Goal: Transaction & Acquisition: Purchase product/service

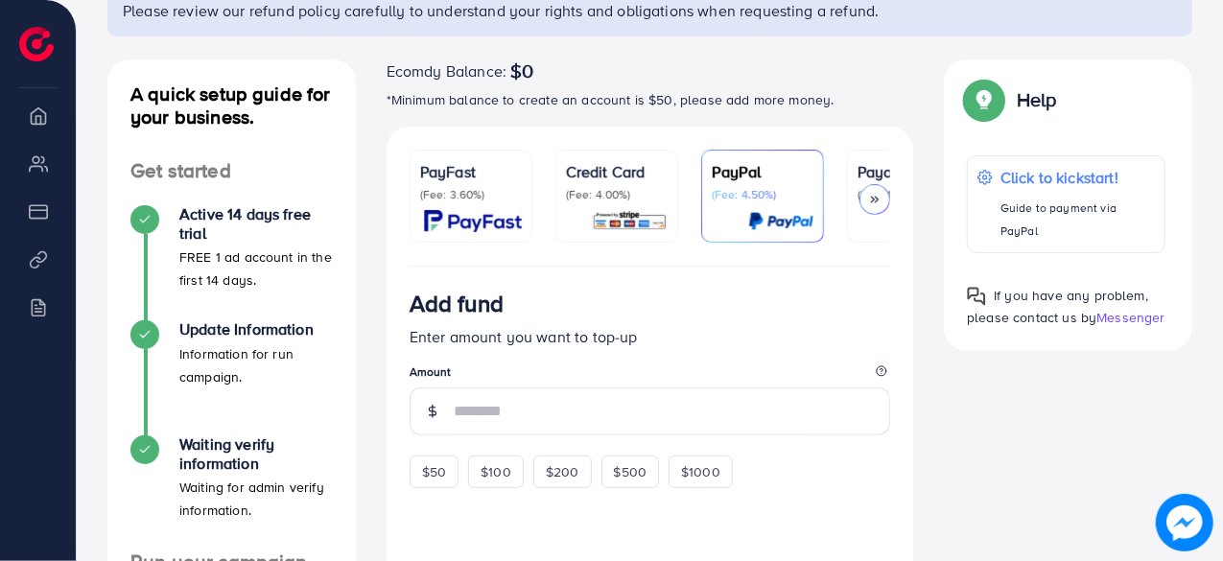
scroll to position [171, 0]
click at [432, 182] on div "PayFast (Fee: 3.60%)" at bounding box center [471, 180] width 102 height 42
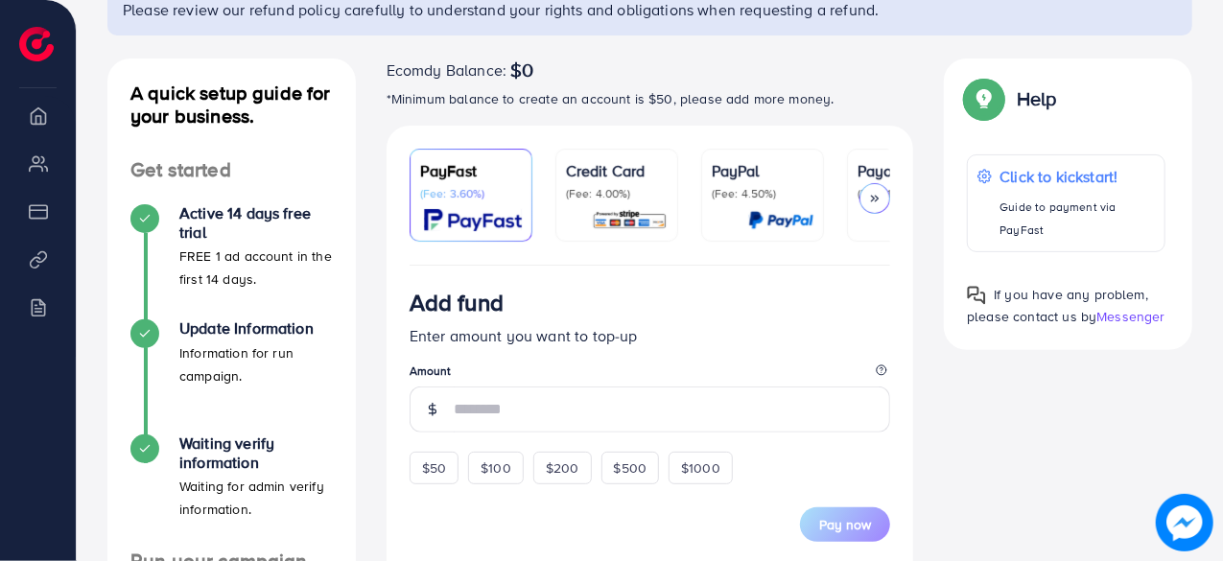
click at [432, 182] on div "PayFast (Fee: 3.60%)" at bounding box center [471, 180] width 102 height 42
click at [443, 462] on div "$50" at bounding box center [434, 468] width 49 height 33
type input "**"
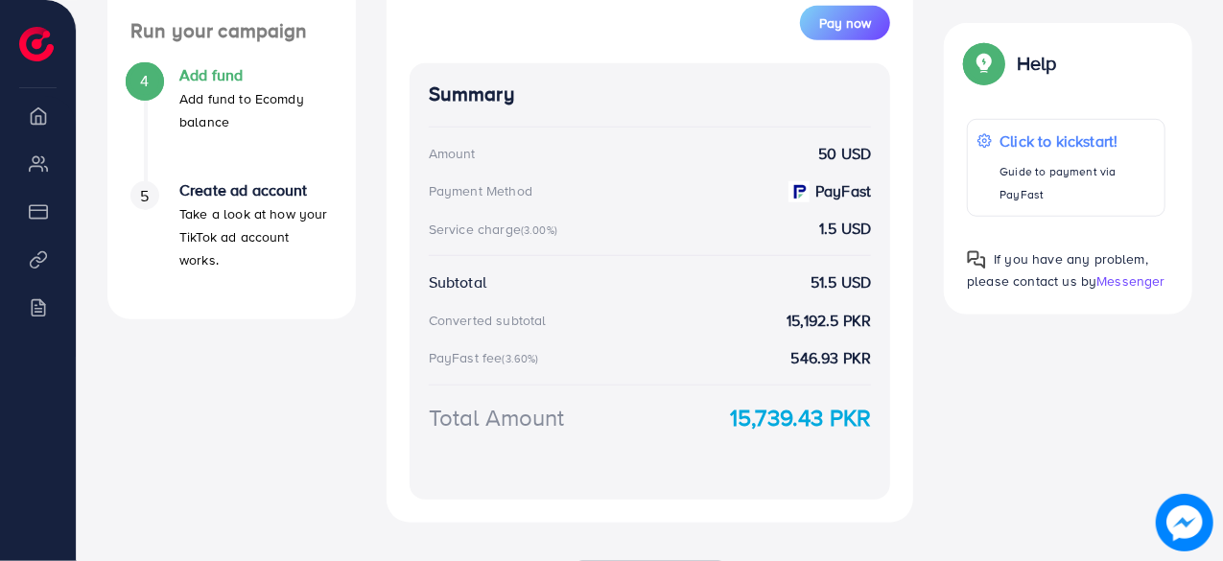
scroll to position [563, 0]
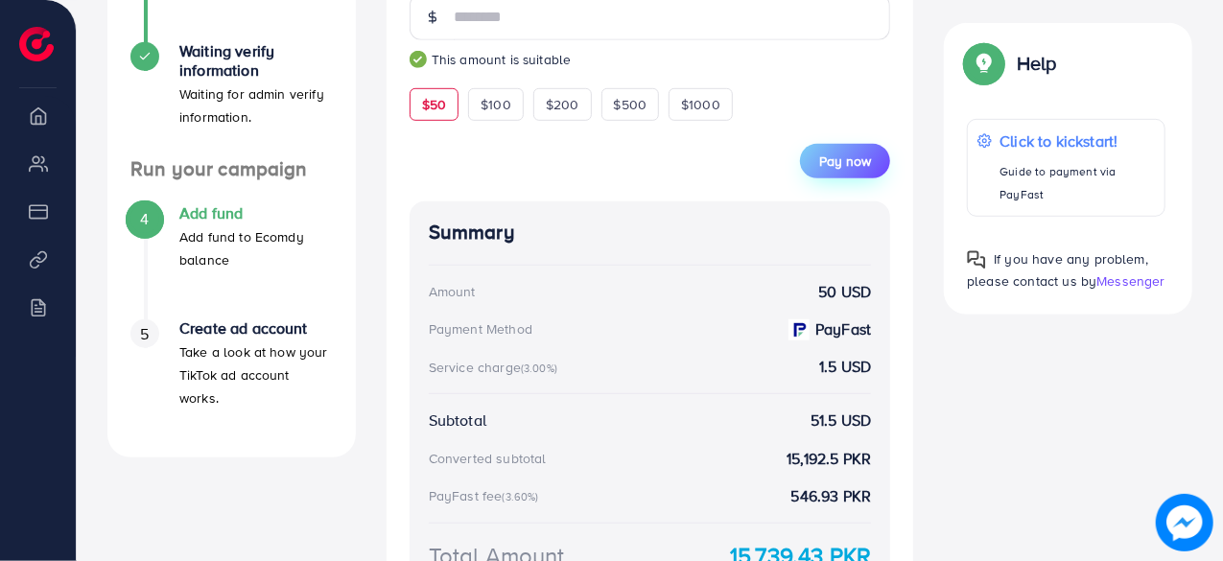
click at [833, 159] on span "Pay now" at bounding box center [845, 161] width 52 height 19
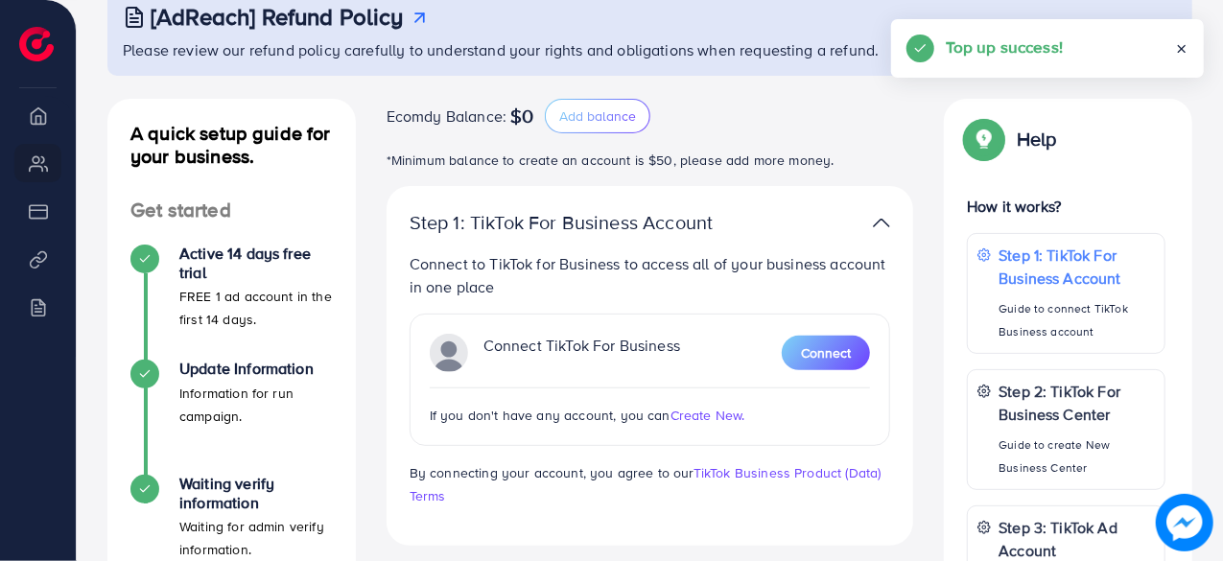
scroll to position [139, 0]
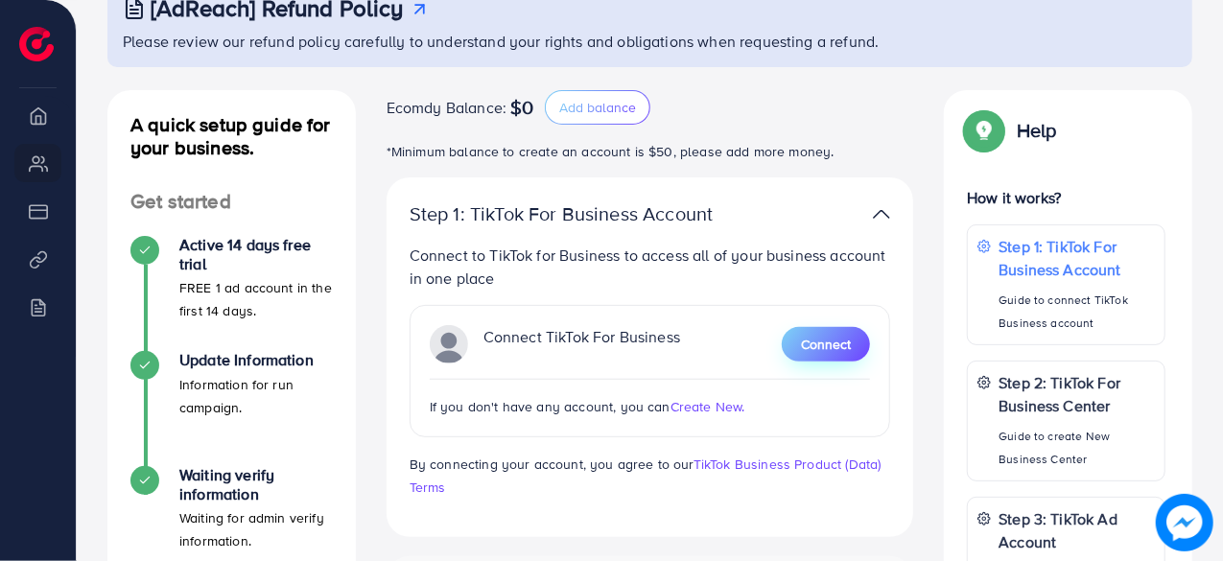
click at [806, 330] on button "Connect" at bounding box center [826, 344] width 88 height 35
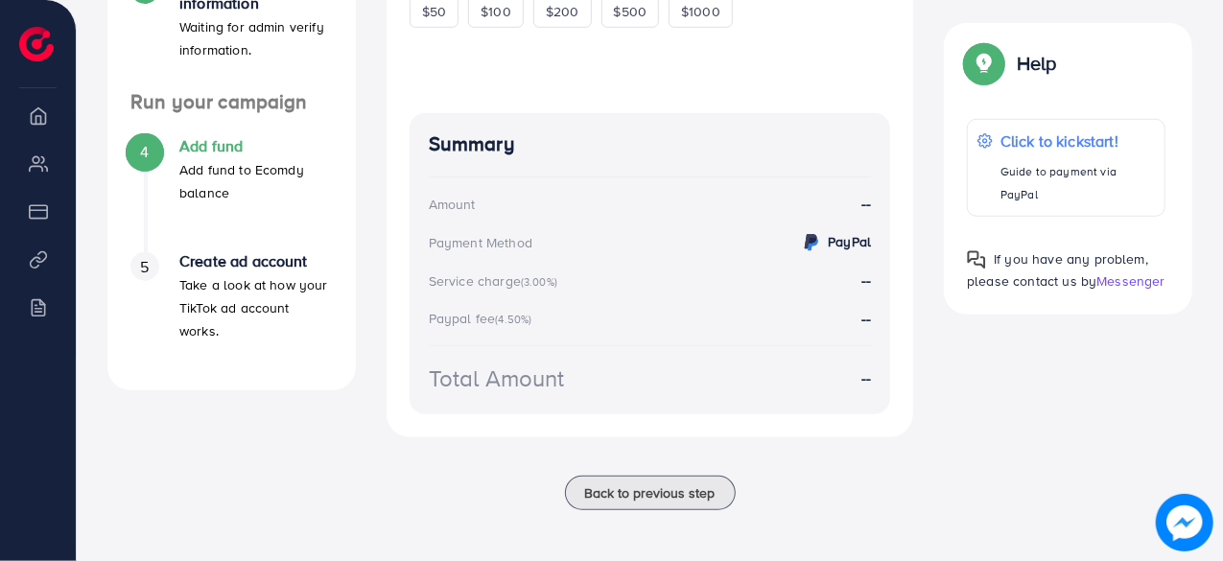
scroll to position [635, 0]
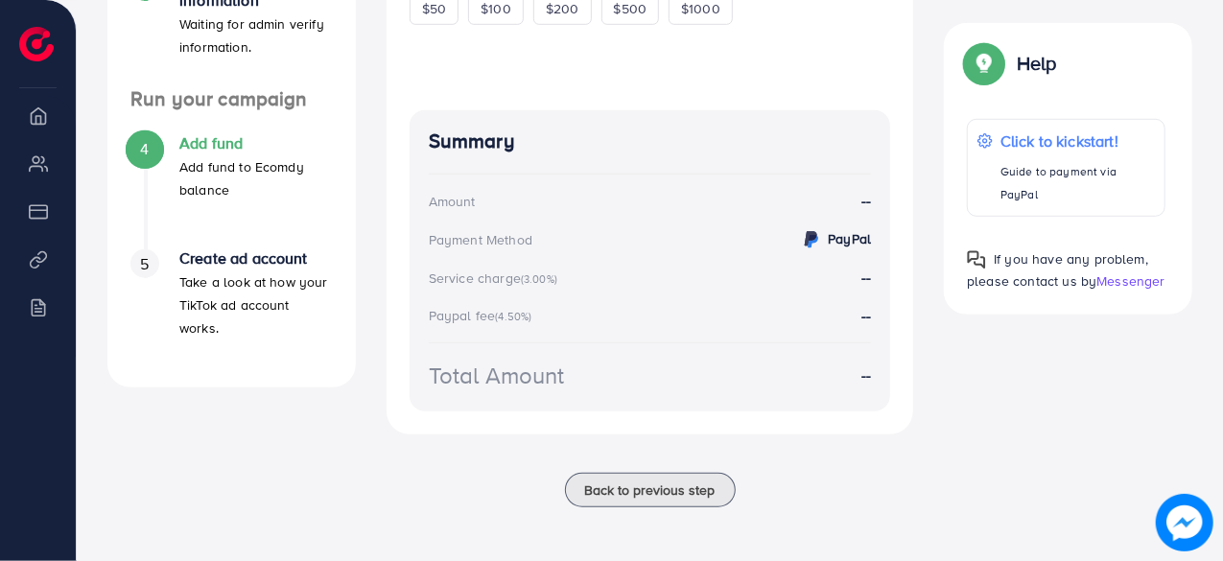
click at [139, 266] on div "5" at bounding box center [144, 263] width 29 height 29
click at [623, 493] on span "Back to previous step" at bounding box center [650, 490] width 130 height 19
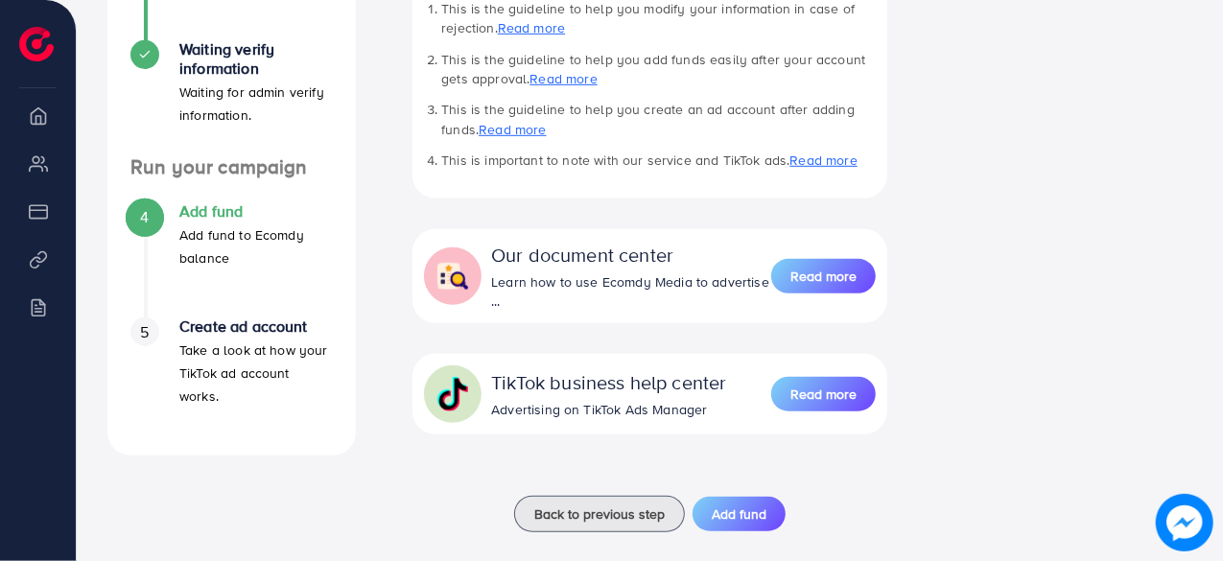
scroll to position [589, 0]
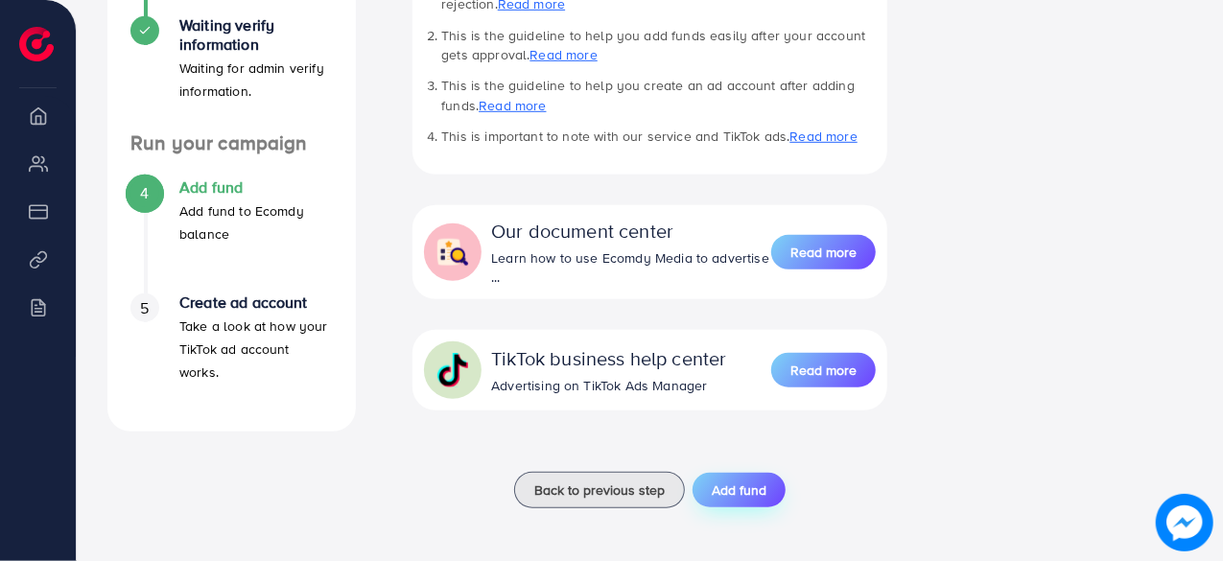
click at [730, 487] on span "Add fund" at bounding box center [739, 490] width 55 height 19
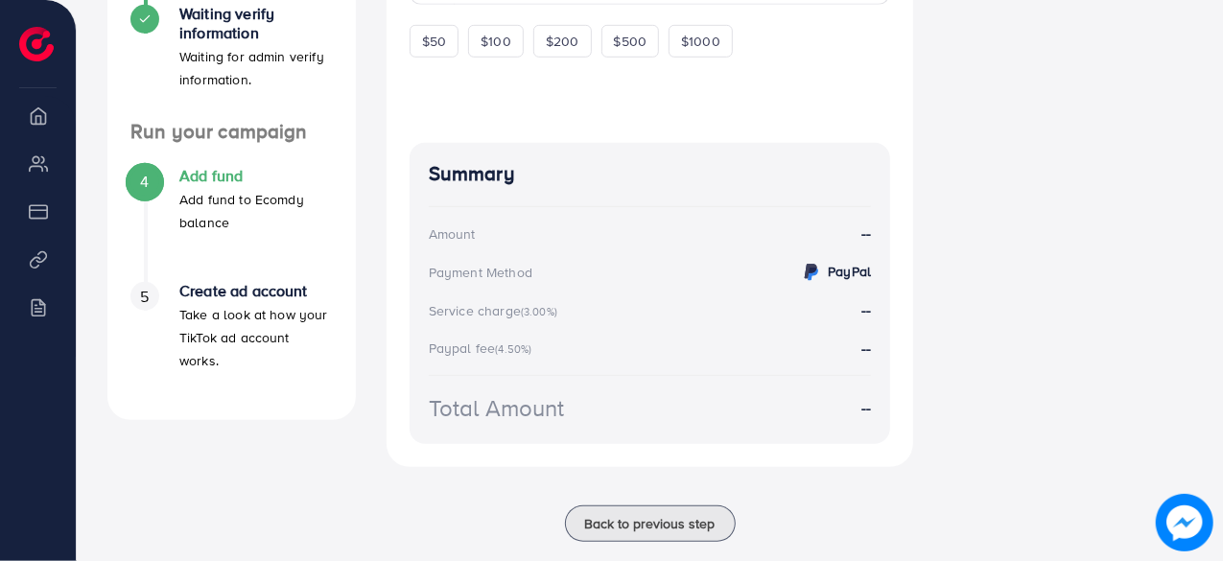
scroll to position [637, 0]
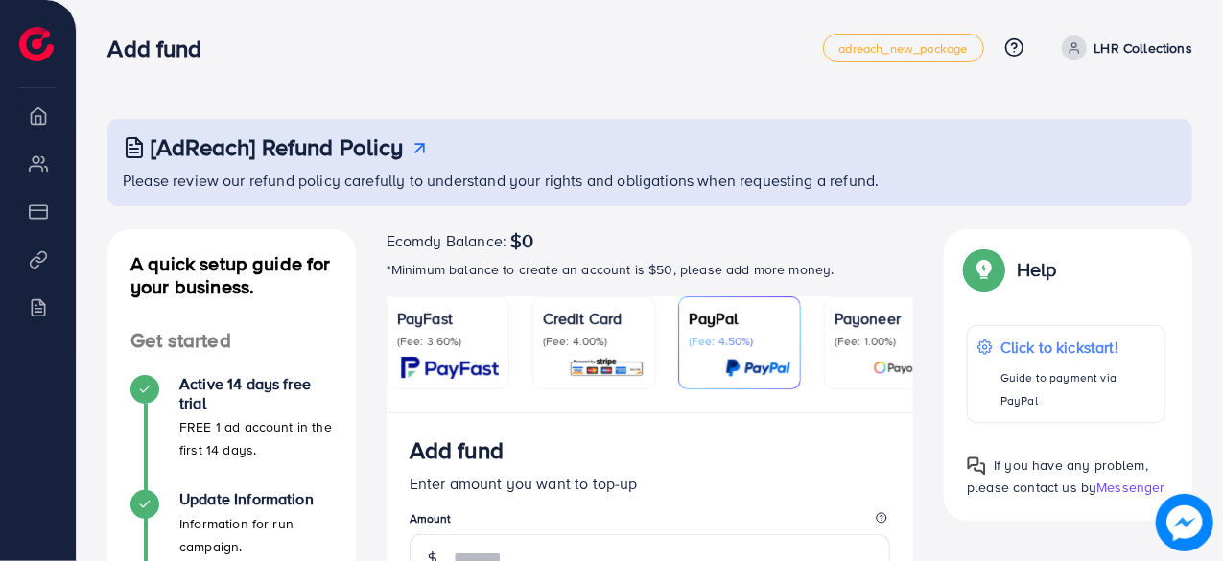
click at [449, 373] on img at bounding box center [450, 368] width 98 height 22
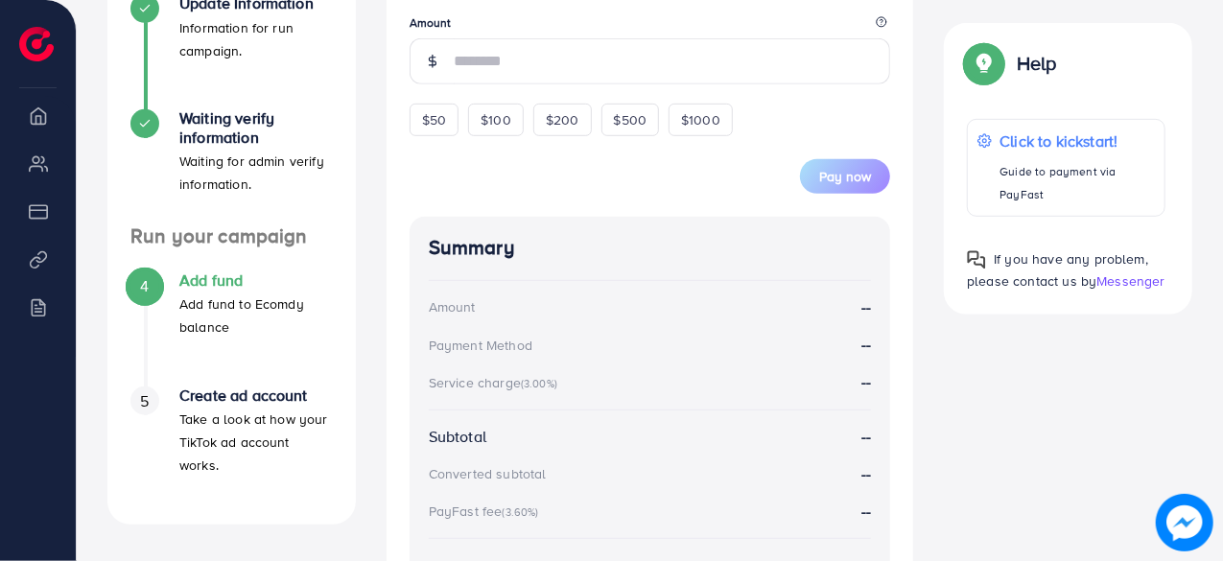
scroll to position [522, 0]
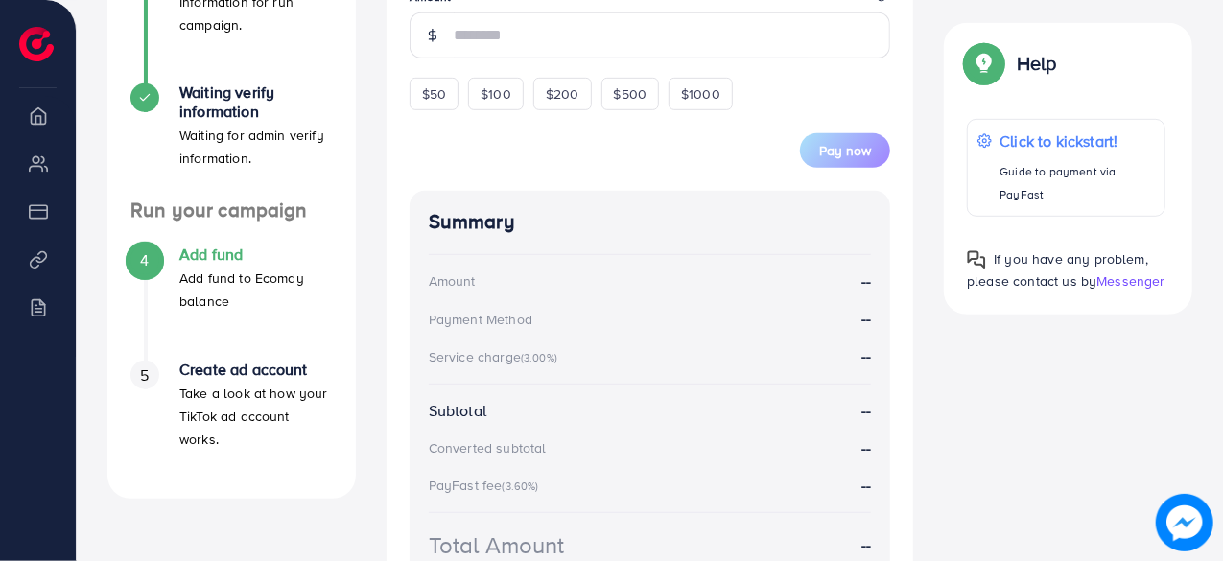
click at [154, 379] on div "5" at bounding box center [144, 375] width 29 height 29
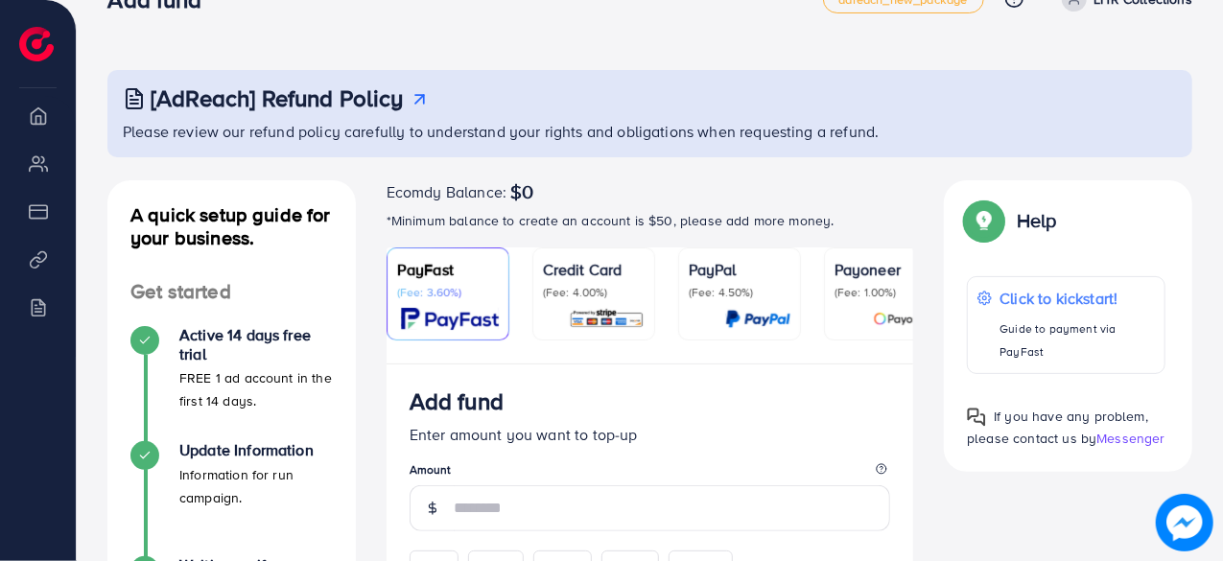
scroll to position [0, 0]
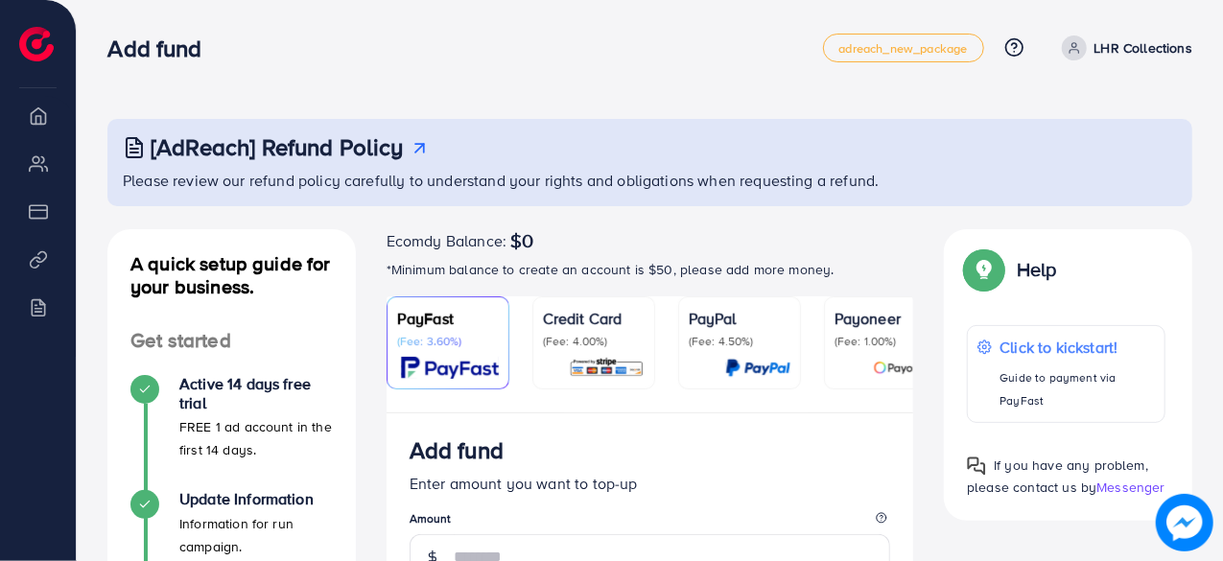
click at [1133, 36] on p "LHR Collections" at bounding box center [1144, 47] width 98 height 23
click at [1078, 130] on link "Log out" at bounding box center [1100, 114] width 182 height 43
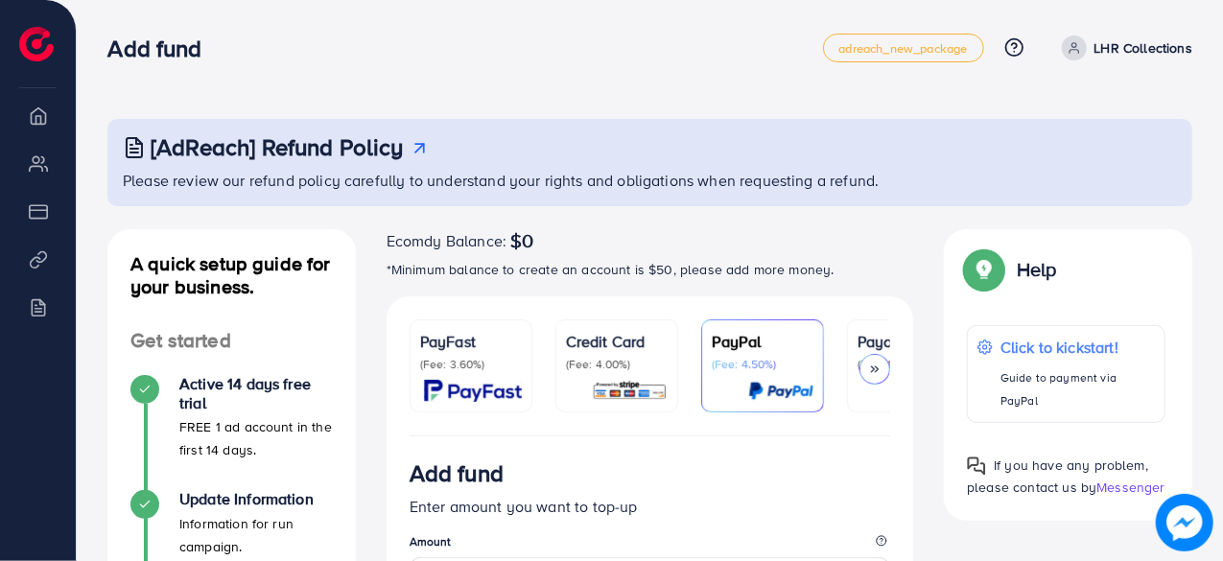
scroll to position [161, 0]
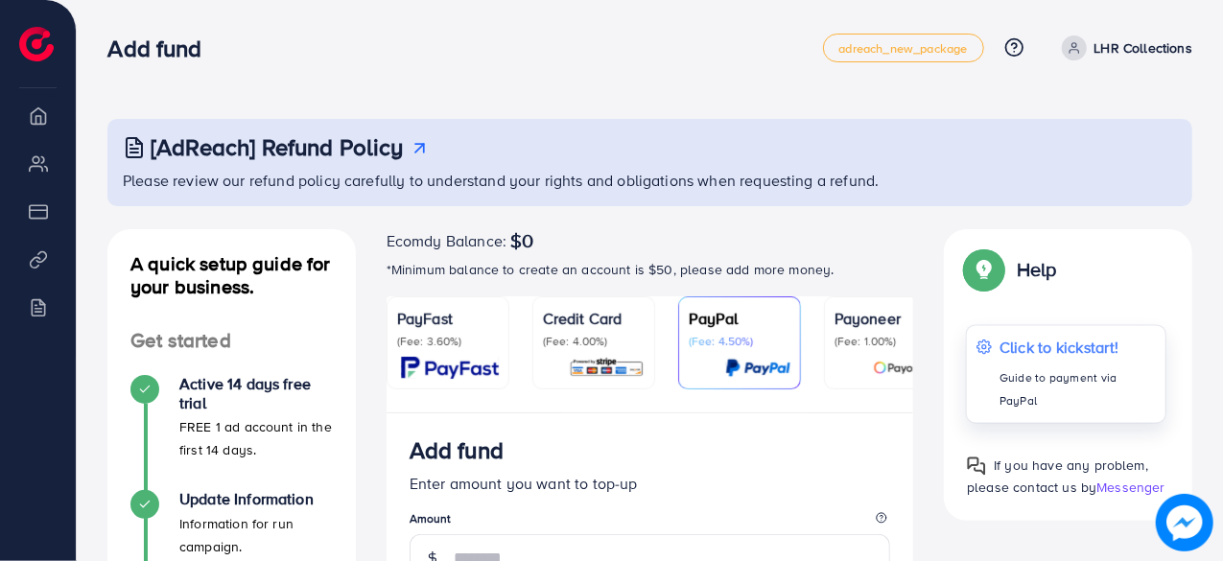
click at [1052, 346] on p "Click to kickstart!" at bounding box center [1078, 346] width 156 height 23
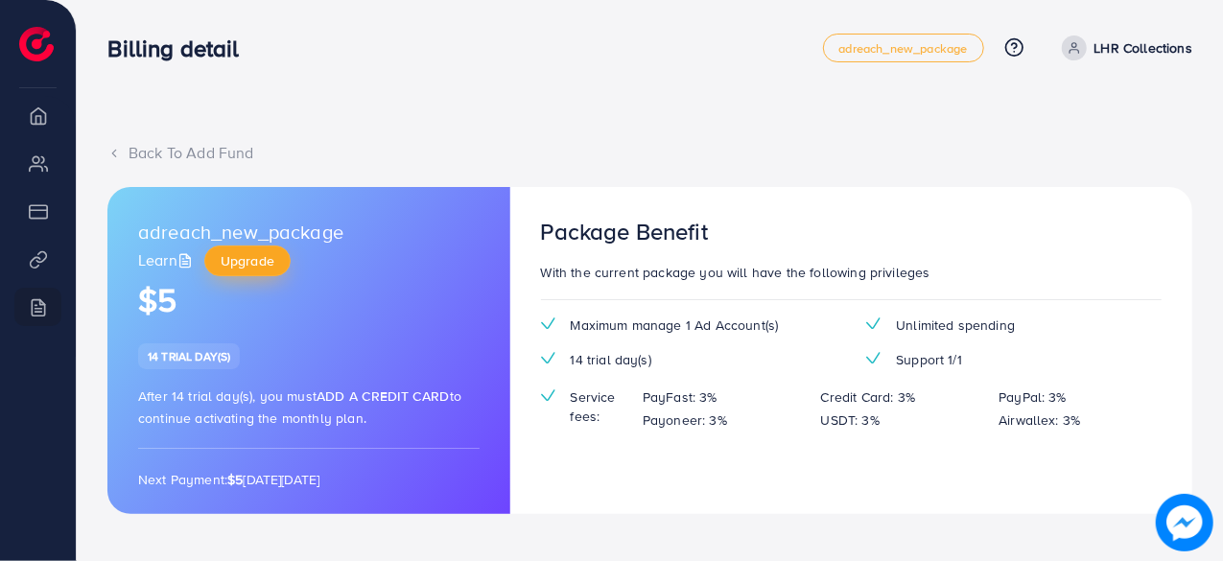
click at [257, 268] on span "Upgrade" at bounding box center [248, 260] width 54 height 19
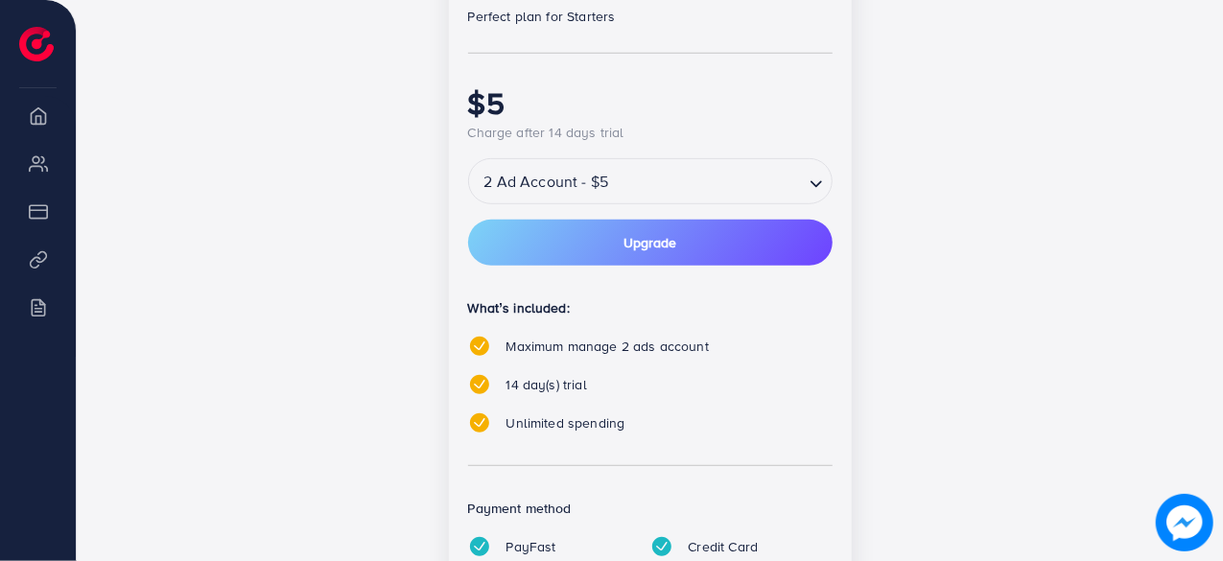
scroll to position [452, 0]
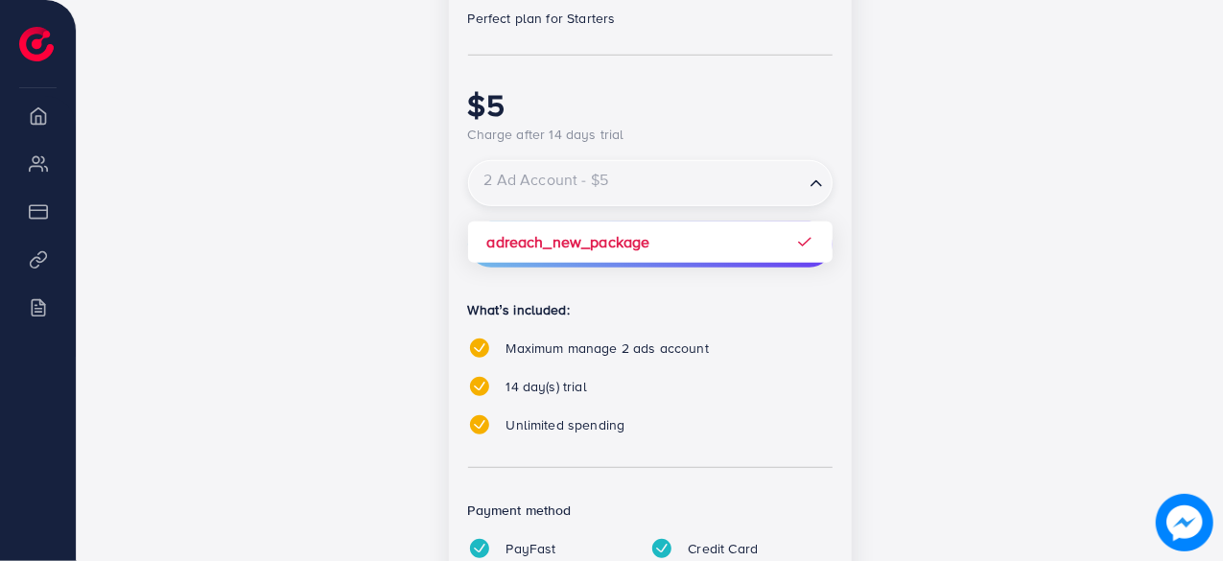
click at [629, 178] on input "Search for option" at bounding box center [636, 184] width 331 height 34
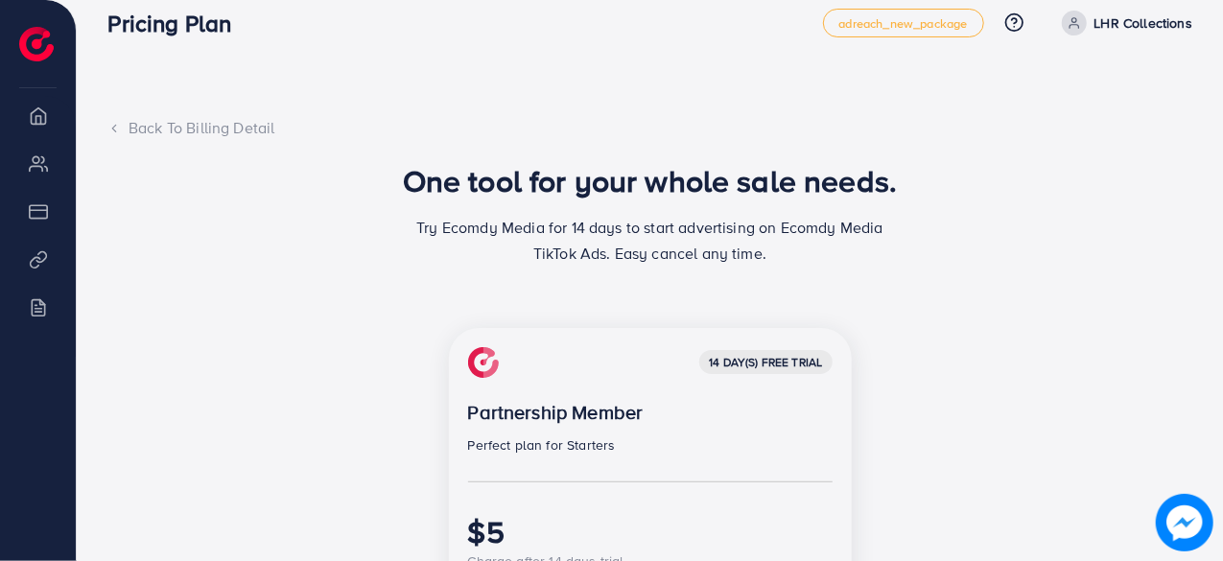
scroll to position [0, 0]
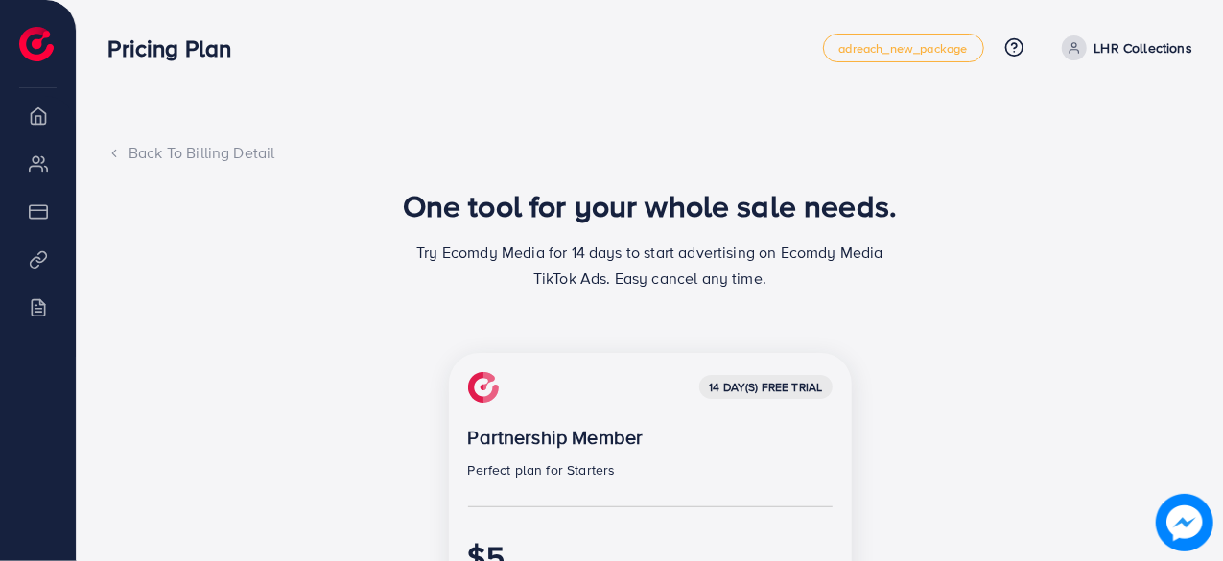
click at [38, 45] on img at bounding box center [36, 44] width 35 height 35
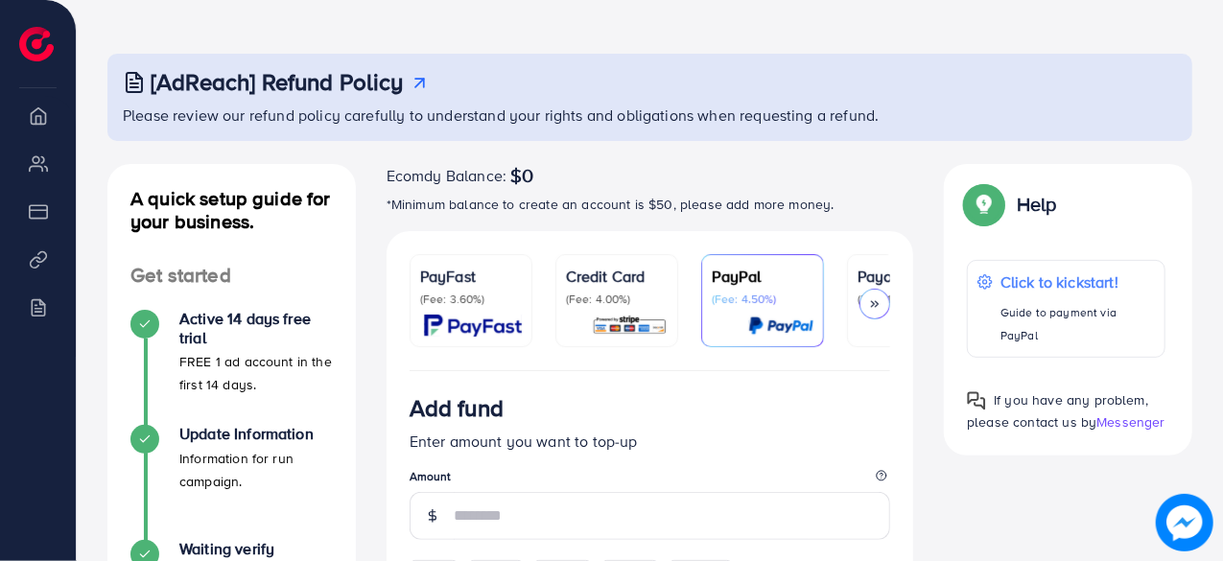
scroll to position [89, 0]
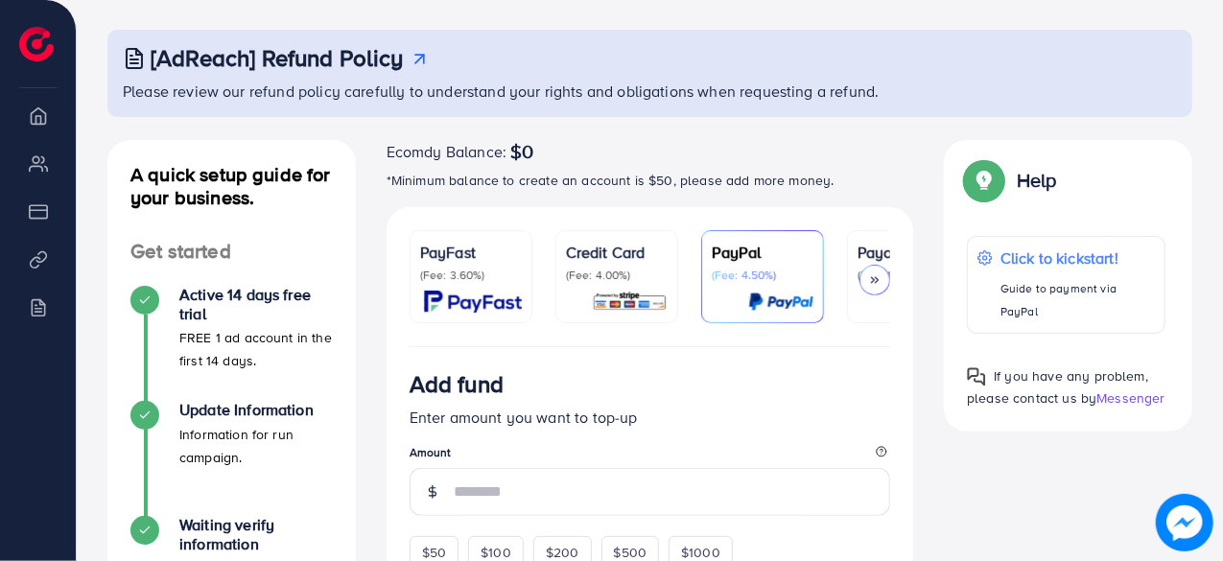
click at [456, 279] on p "(Fee: 3.60%)" at bounding box center [471, 275] width 102 height 15
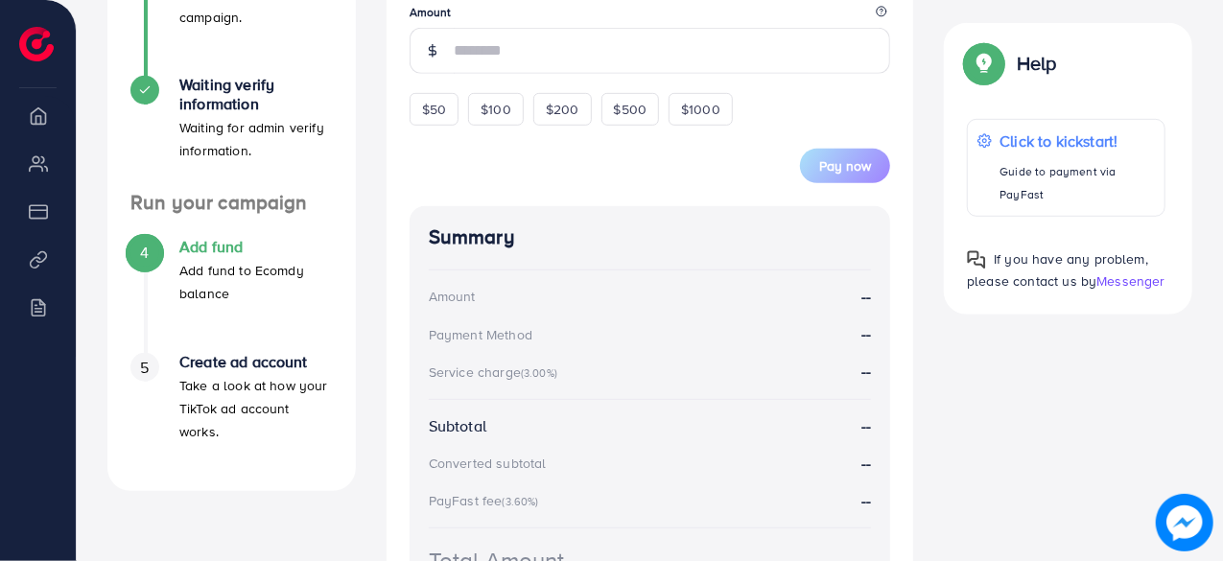
scroll to position [529, 0]
click at [451, 126] on div "$50" at bounding box center [434, 110] width 49 height 33
type input "**"
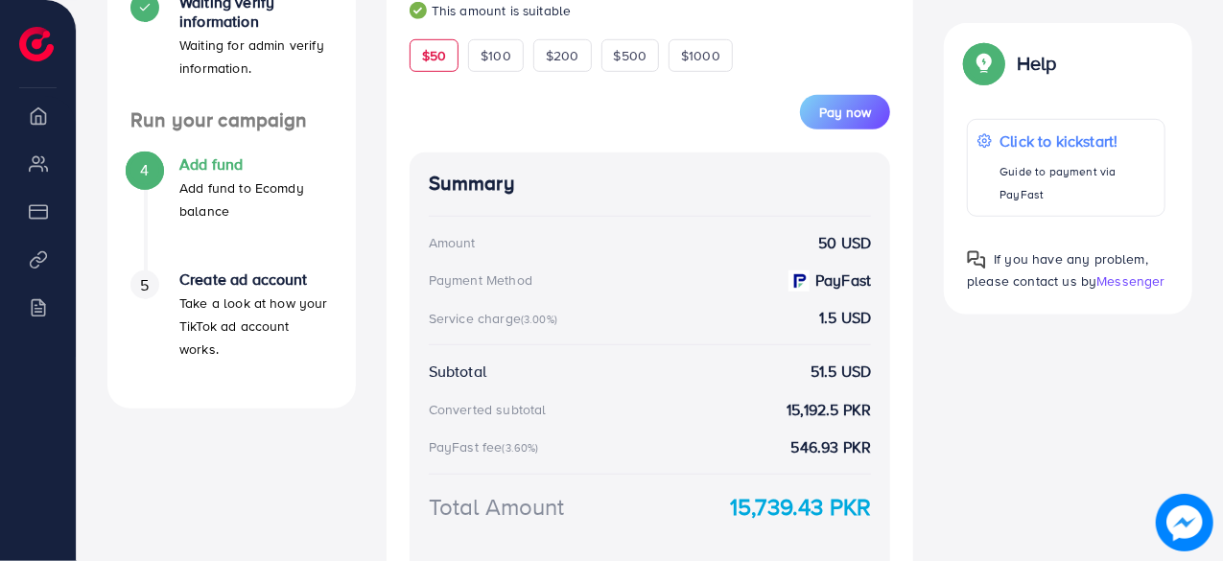
scroll to position [610, 0]
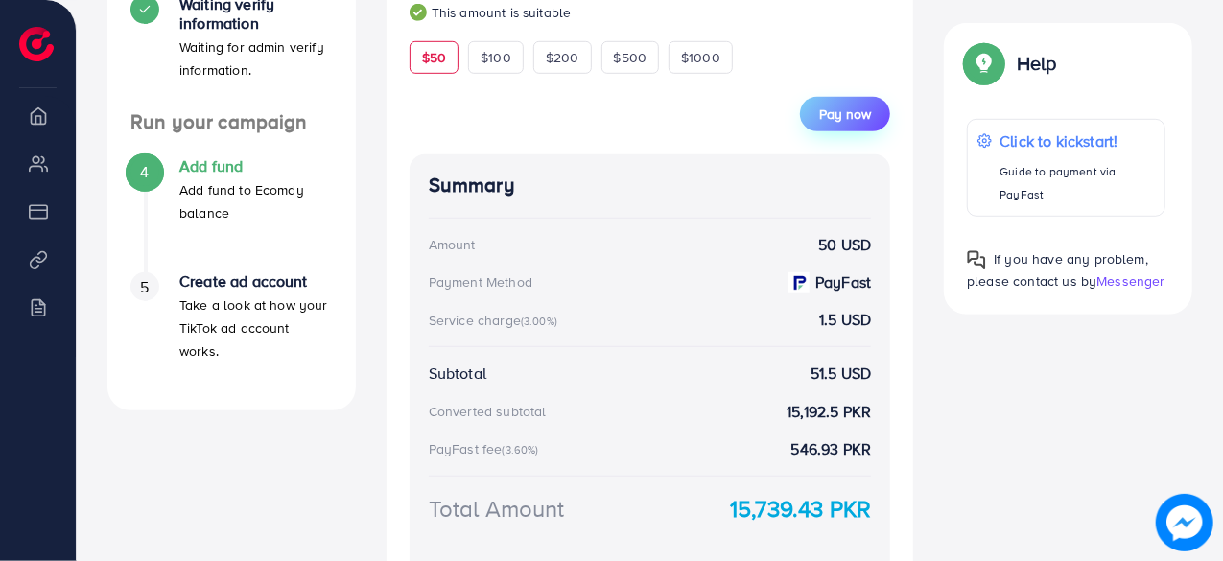
click at [862, 110] on span "Pay now" at bounding box center [845, 114] width 52 height 19
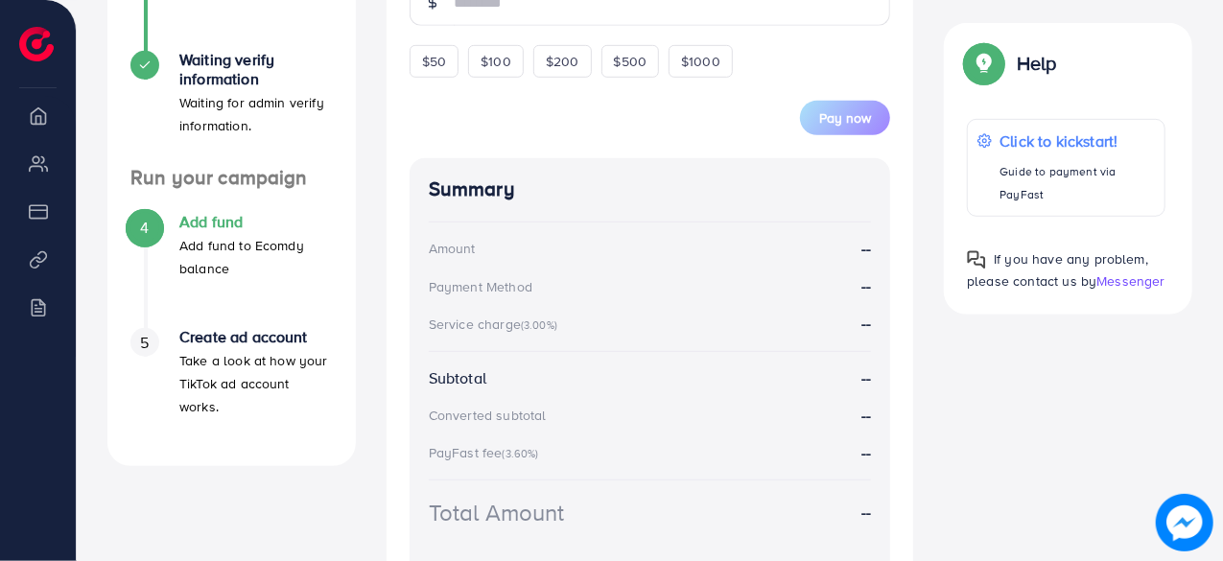
scroll to position [557, 0]
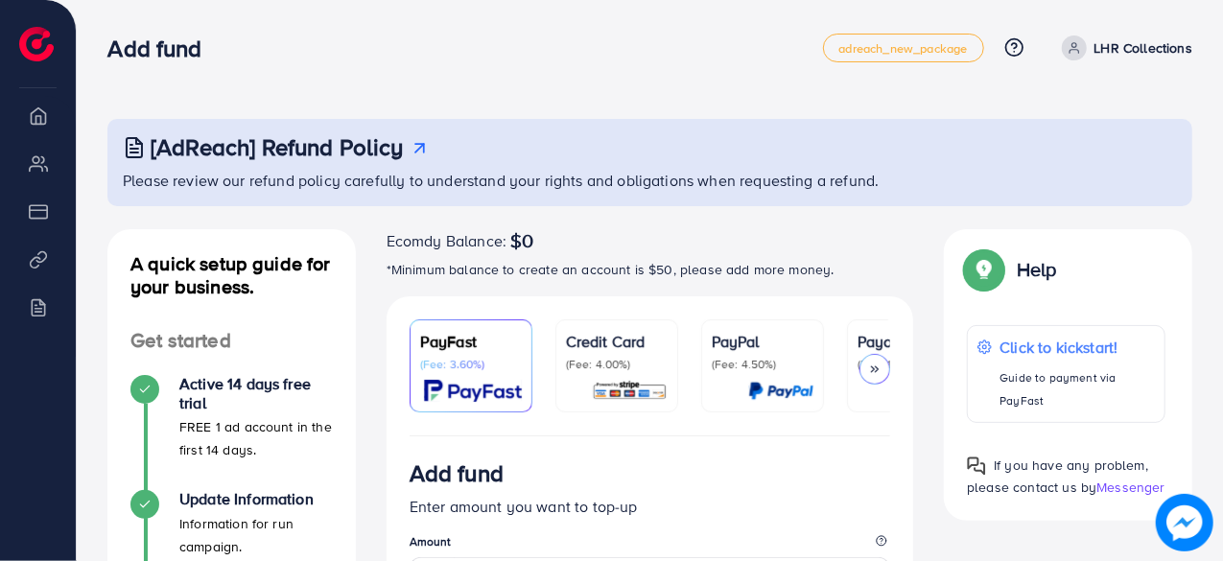
drag, startPoint x: 520, startPoint y: 241, endPoint x: 624, endPoint y: 231, distance: 104.1
click at [624, 231] on div "Ecomdy Balance: $0" at bounding box center [651, 240] width 528 height 23
click at [1125, 50] on p "LHR Collections" at bounding box center [1144, 47] width 98 height 23
click at [842, 70] on div "Add fund adreach_new_package Help Center Contact Support Plans and Pricing Term…" at bounding box center [649, 48] width 1085 height 54
